Goal: Information Seeking & Learning: Learn about a topic

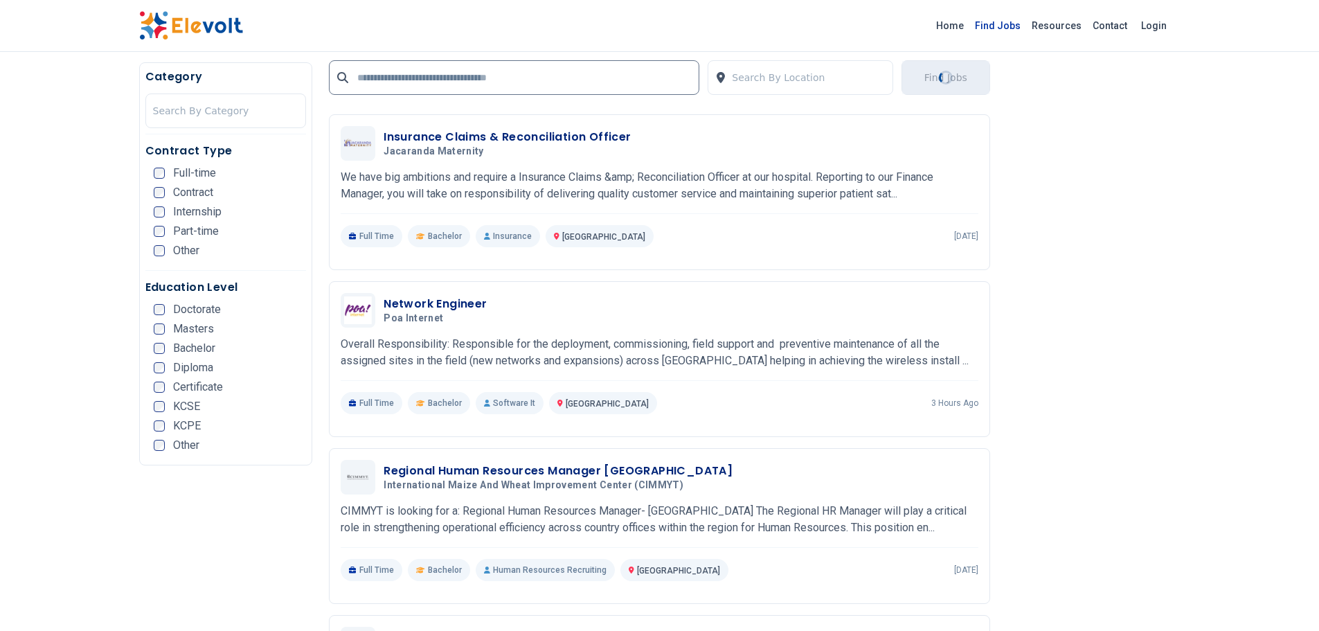
click at [1020, 30] on link "Find Jobs" at bounding box center [997, 26] width 57 height 22
click at [1023, 28] on link "Find Jobs" at bounding box center [997, 26] width 57 height 22
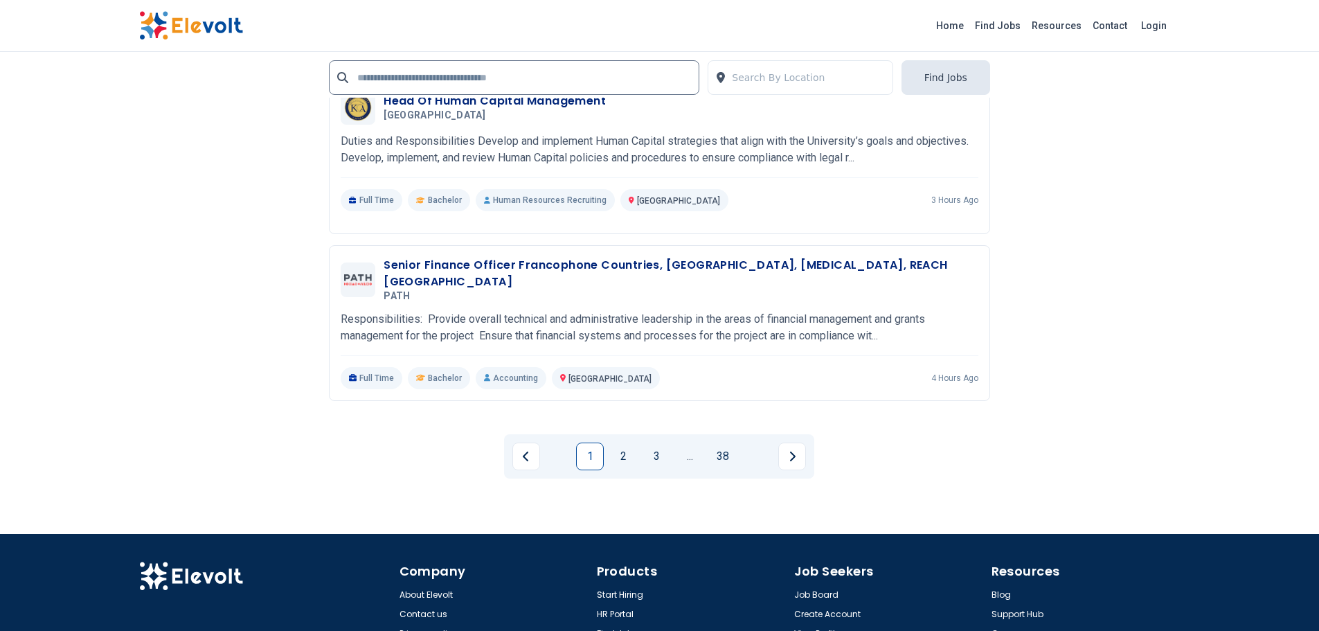
scroll to position [3046, 0]
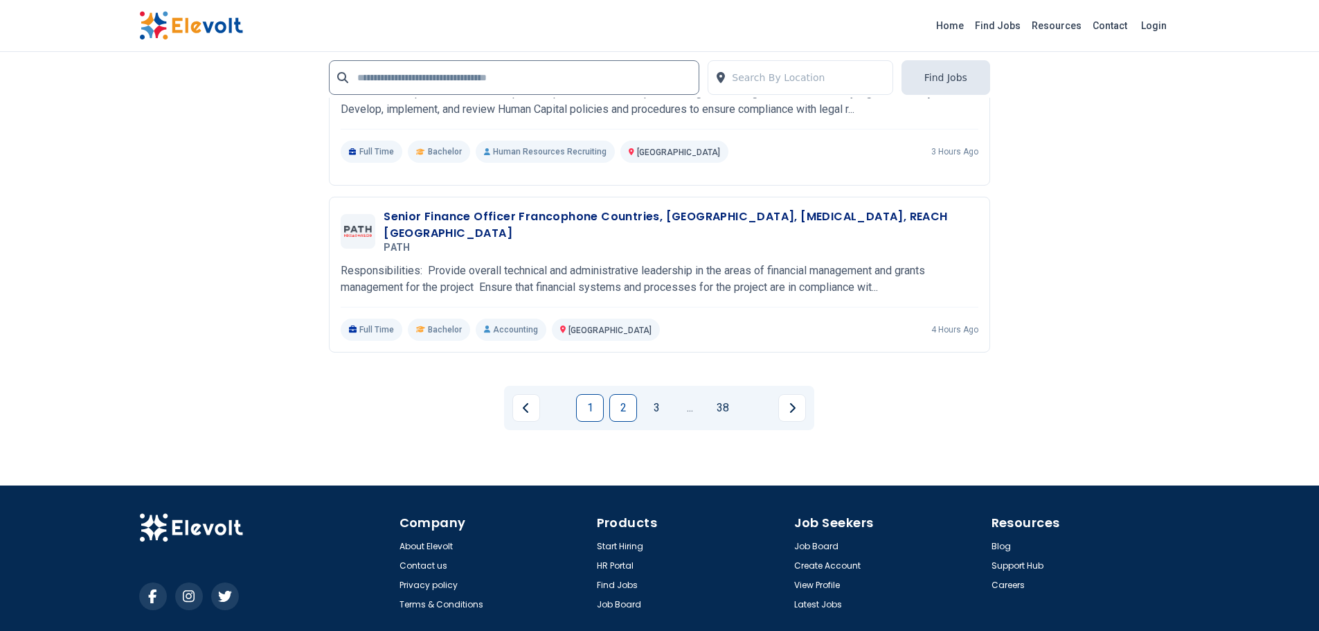
click at [617, 402] on link "2" at bounding box center [623, 408] width 28 height 28
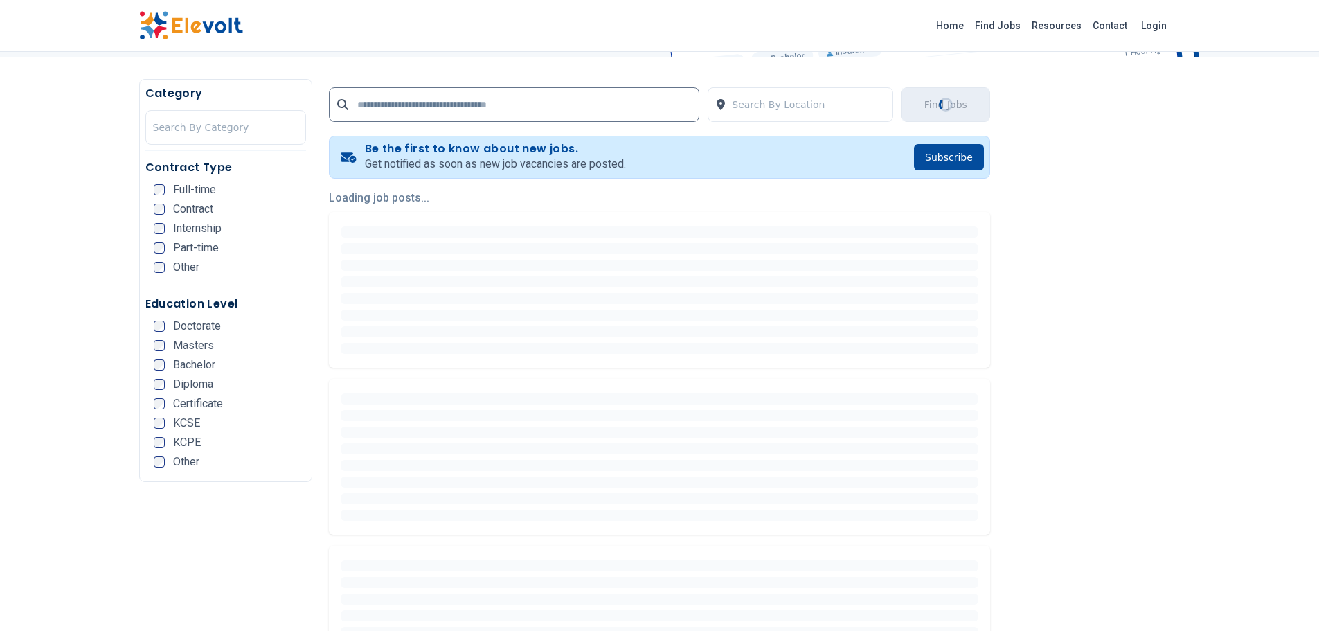
scroll to position [0, 0]
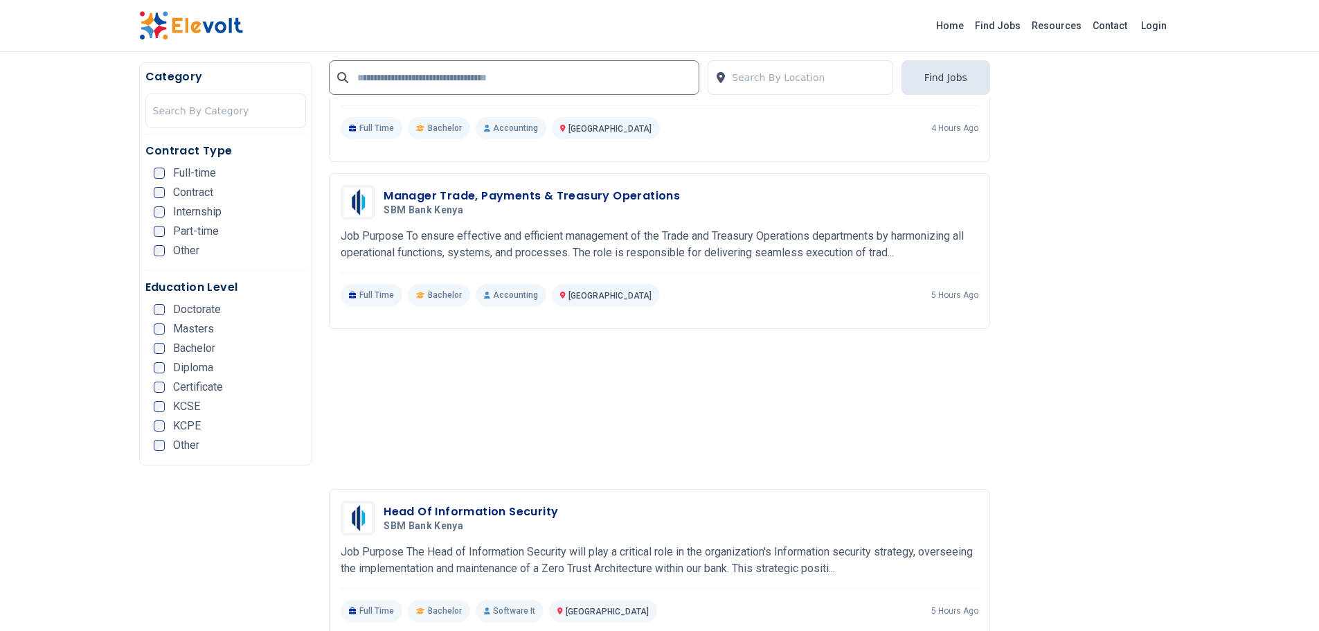
scroll to position [1800, 0]
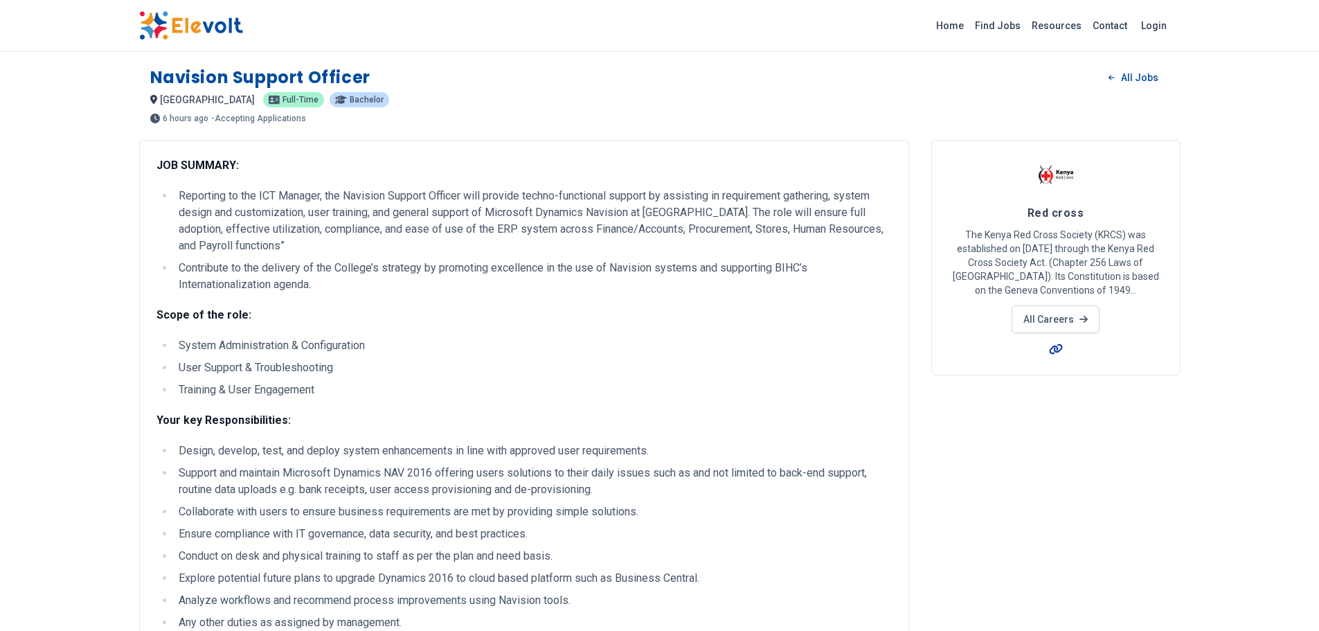
click at [1056, 350] on icon at bounding box center [1056, 348] width 14 height 11
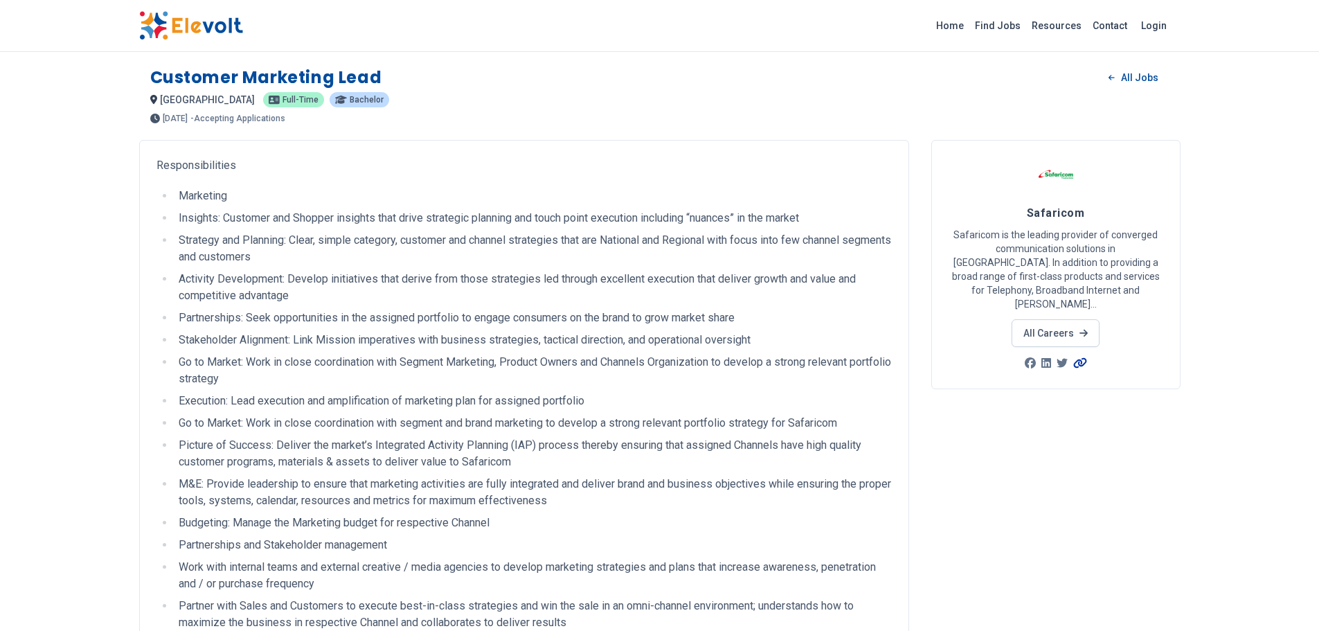
click at [1086, 357] on icon at bounding box center [1080, 362] width 14 height 11
